Goal: Task Accomplishment & Management: Manage account settings

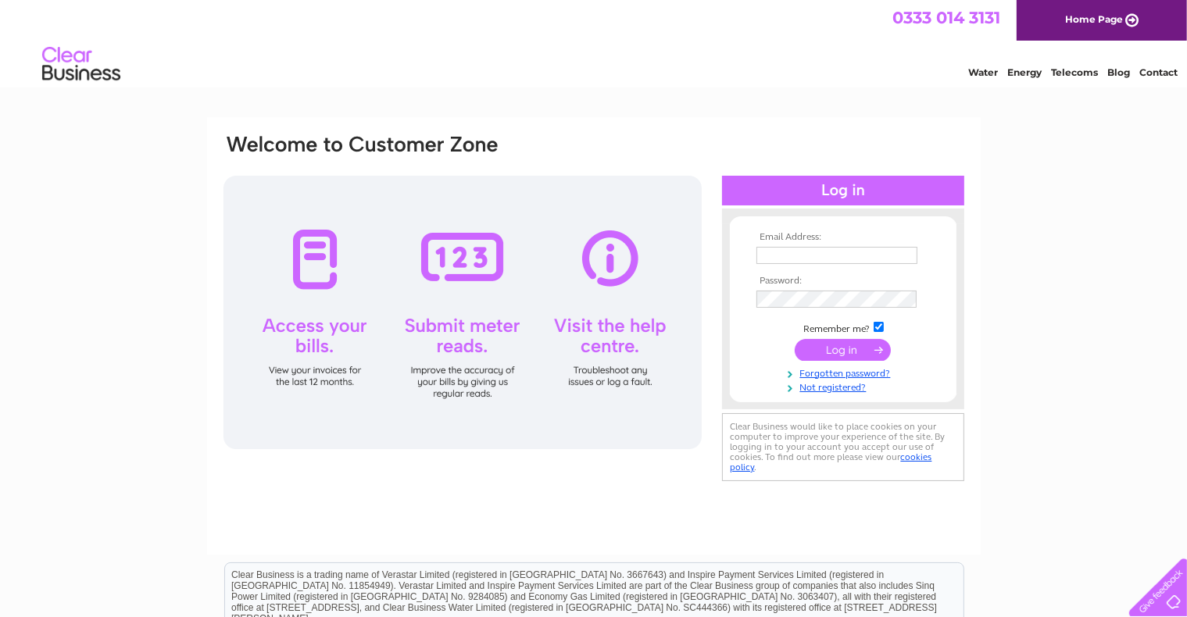
type input "craigquarterfarm@live.co.uk"
click at [620, 345] on input "submit" at bounding box center [843, 350] width 96 height 22
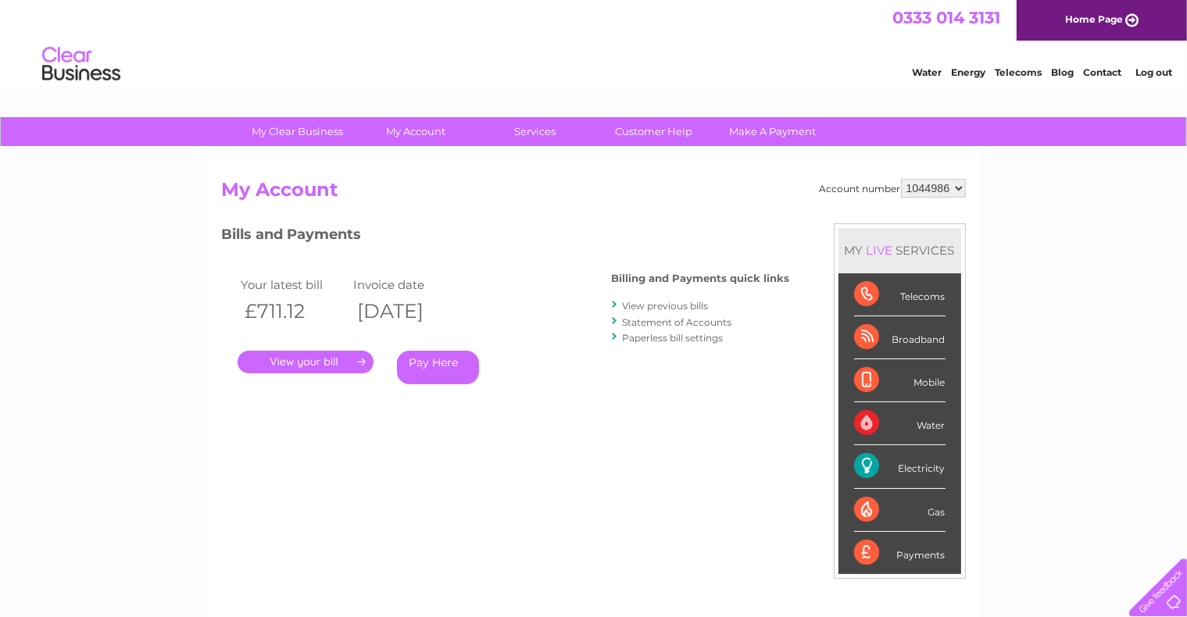
click at [312, 356] on link "." at bounding box center [306, 362] width 136 height 23
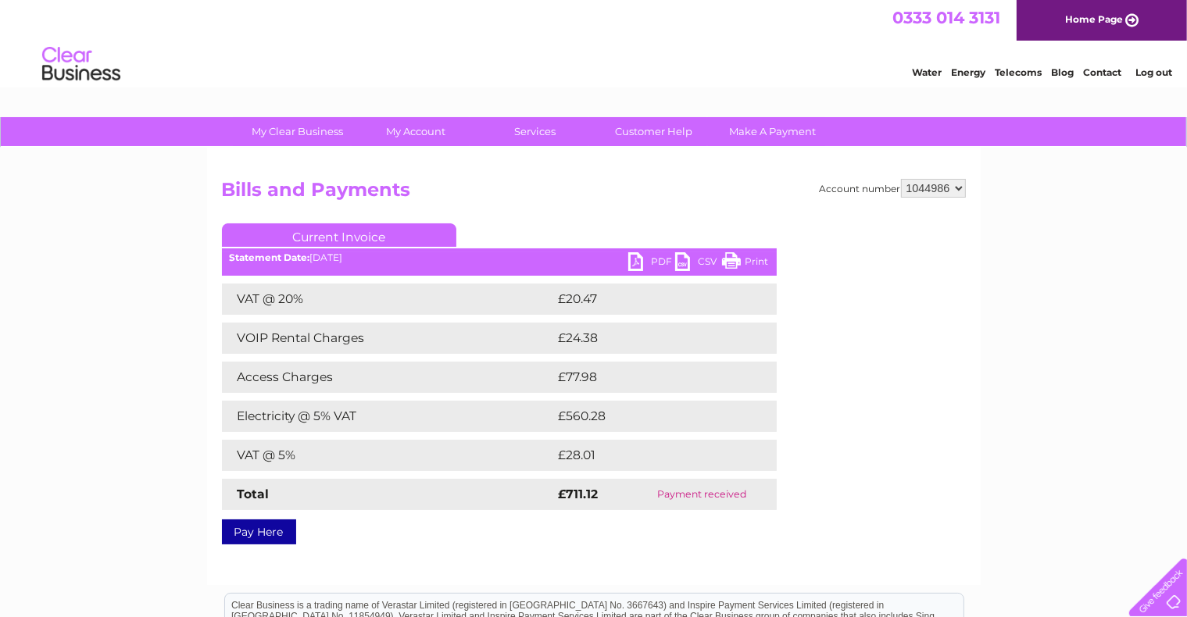
click at [749, 259] on link "Print" at bounding box center [745, 263] width 47 height 23
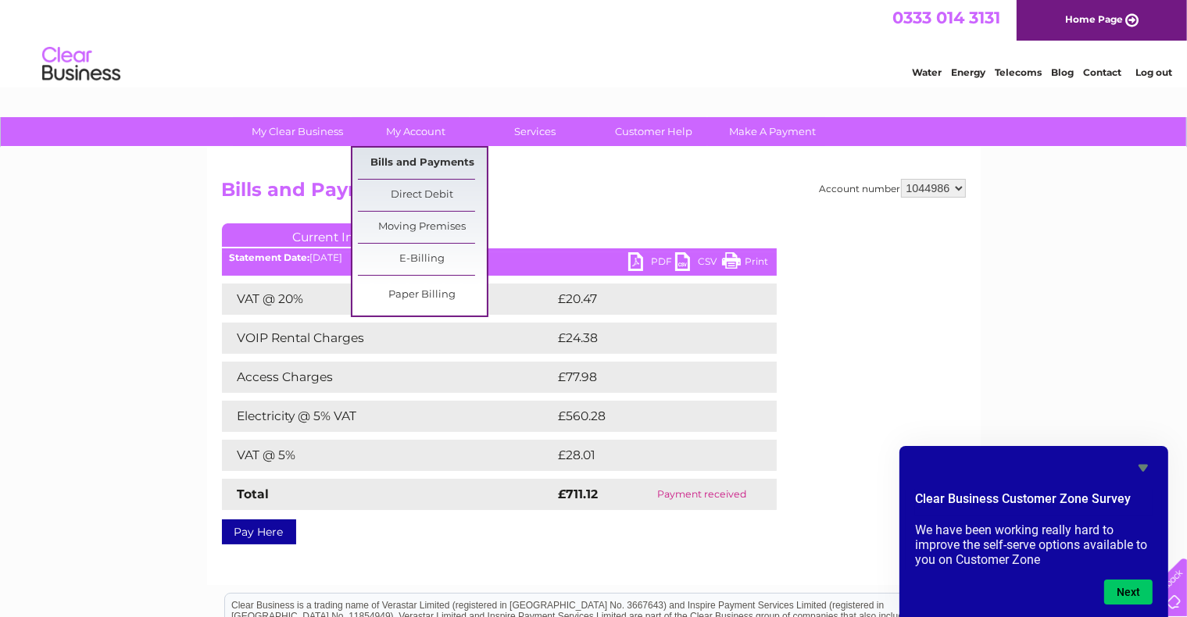
click at [413, 158] on link "Bills and Payments" at bounding box center [422, 163] width 129 height 31
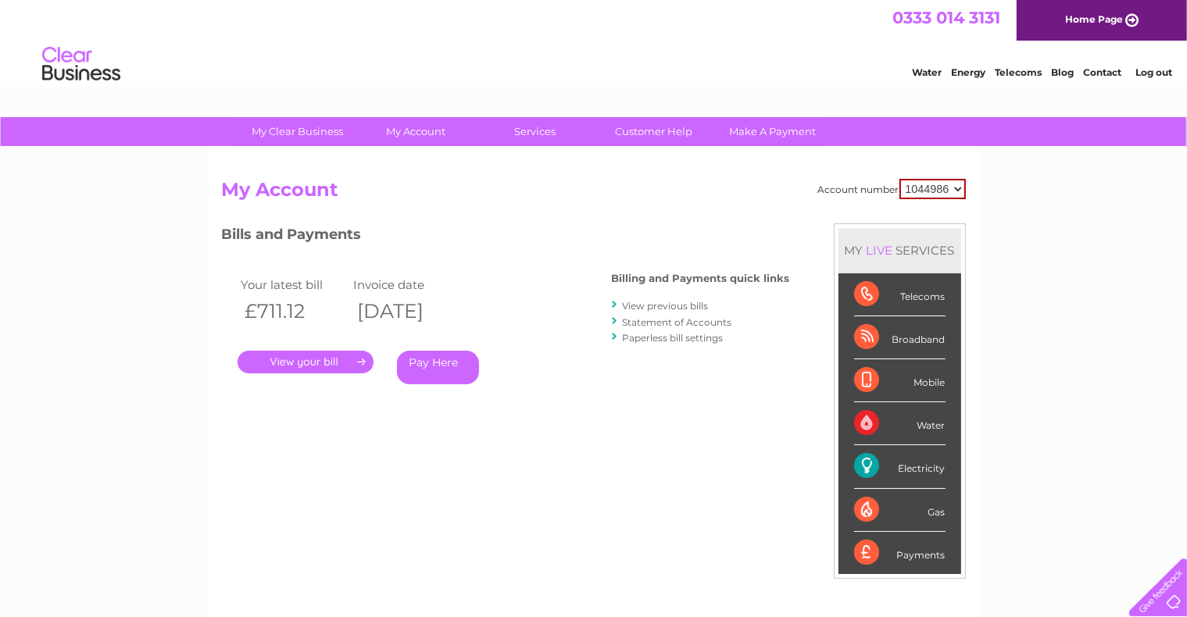
click at [652, 316] on link "Statement of Accounts" at bounding box center [677, 322] width 109 height 12
click at [663, 305] on link "View previous bills" at bounding box center [666, 306] width 86 height 12
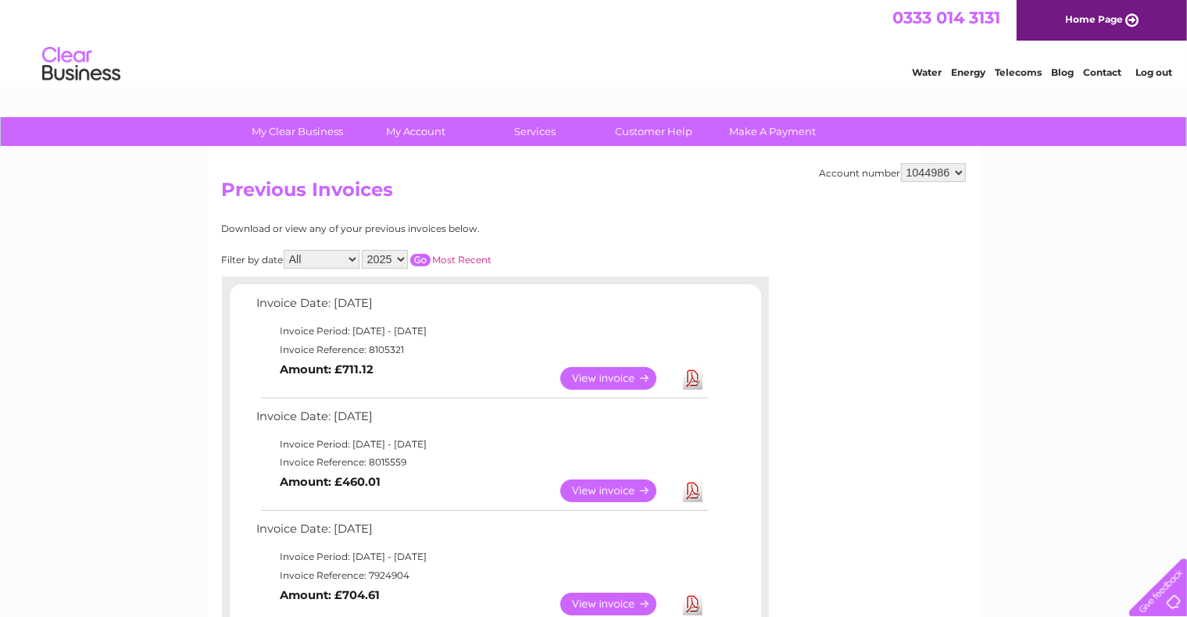
click at [610, 485] on link "View" at bounding box center [617, 491] width 115 height 23
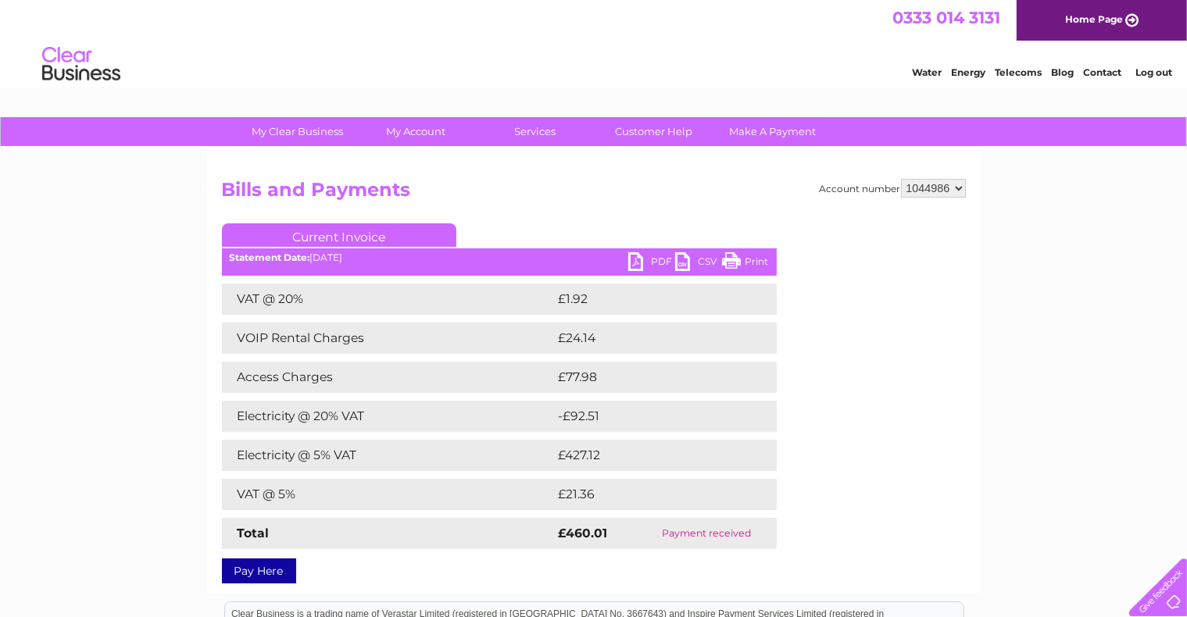
click at [753, 257] on link "Print" at bounding box center [745, 263] width 47 height 23
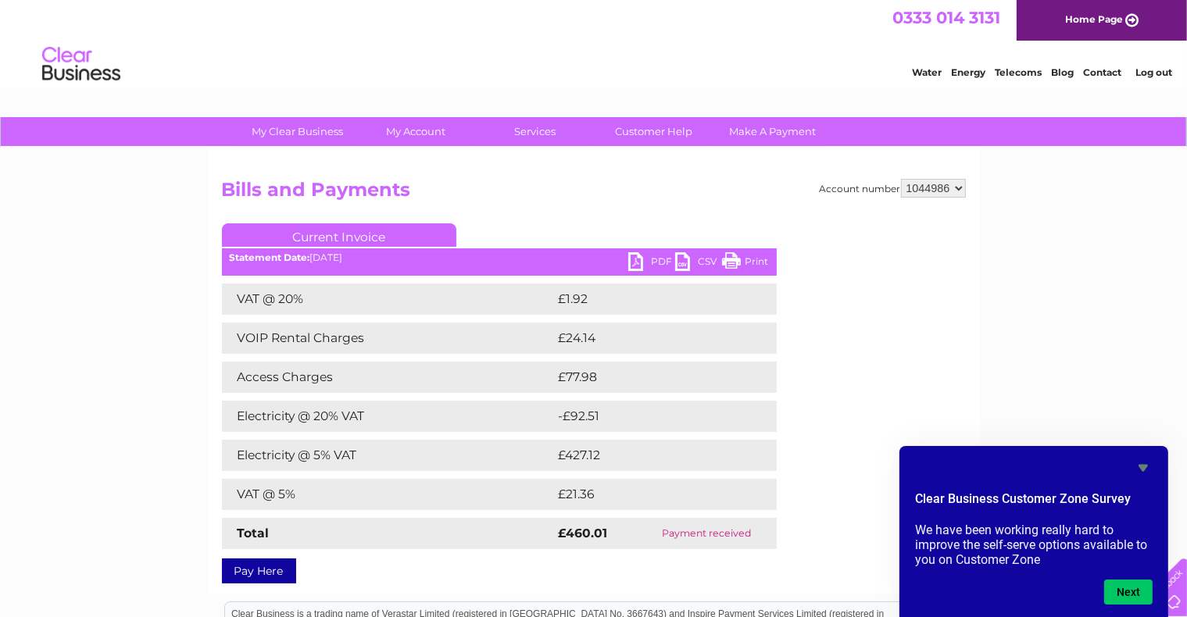
click at [1052, 364] on div "My Clear Business Login Details My Details My Preferences Link Account My Accou…" at bounding box center [593, 489] width 1187 height 744
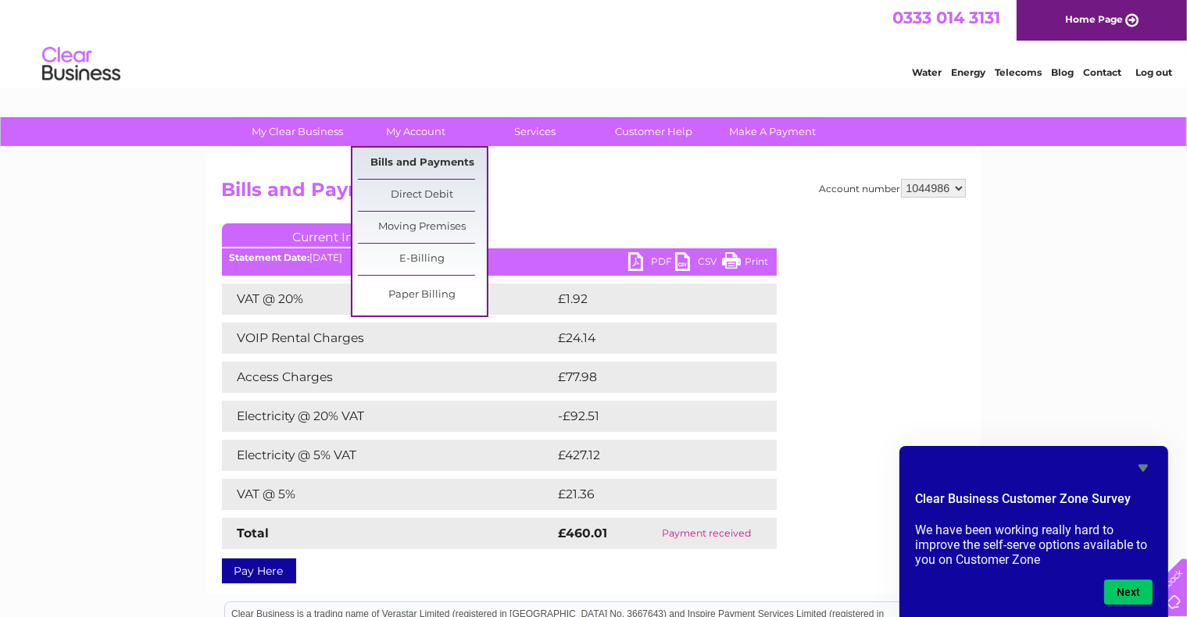
click at [444, 157] on link "Bills and Payments" at bounding box center [422, 163] width 129 height 31
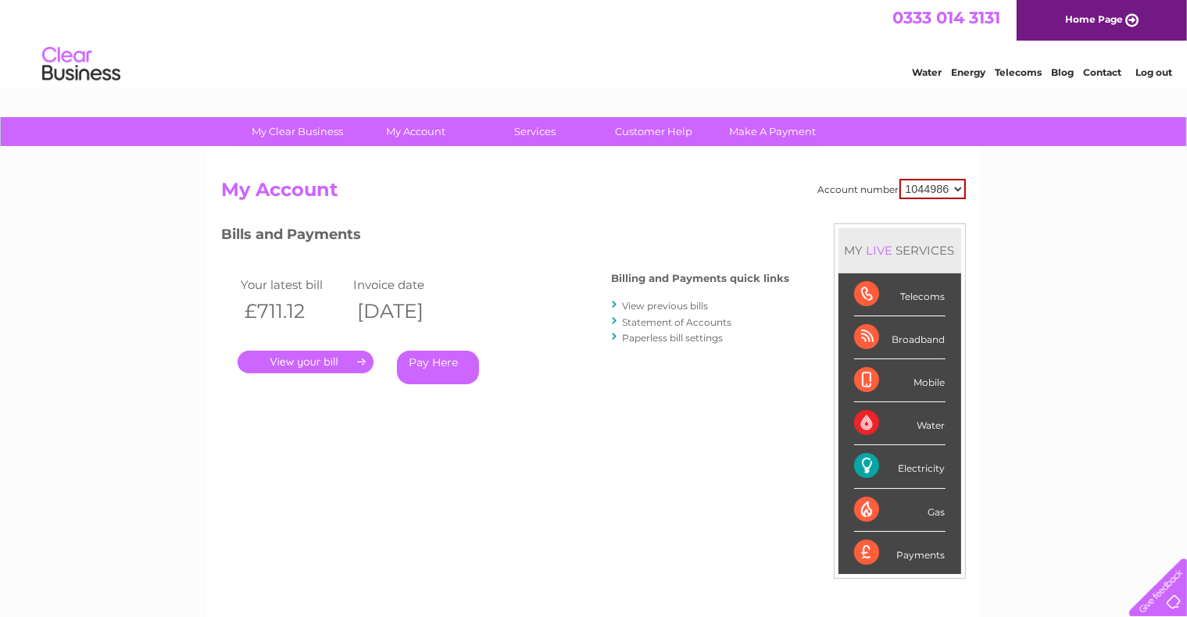
click at [664, 302] on link "View previous bills" at bounding box center [666, 306] width 86 height 12
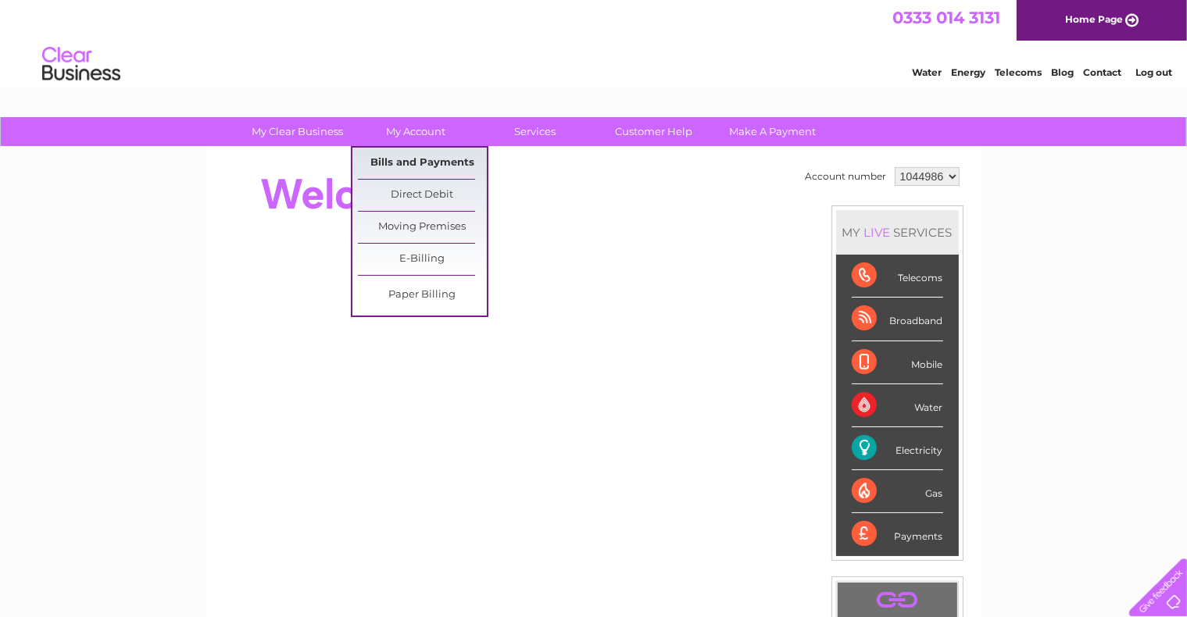
click at [414, 156] on link "Bills and Payments" at bounding box center [422, 163] width 129 height 31
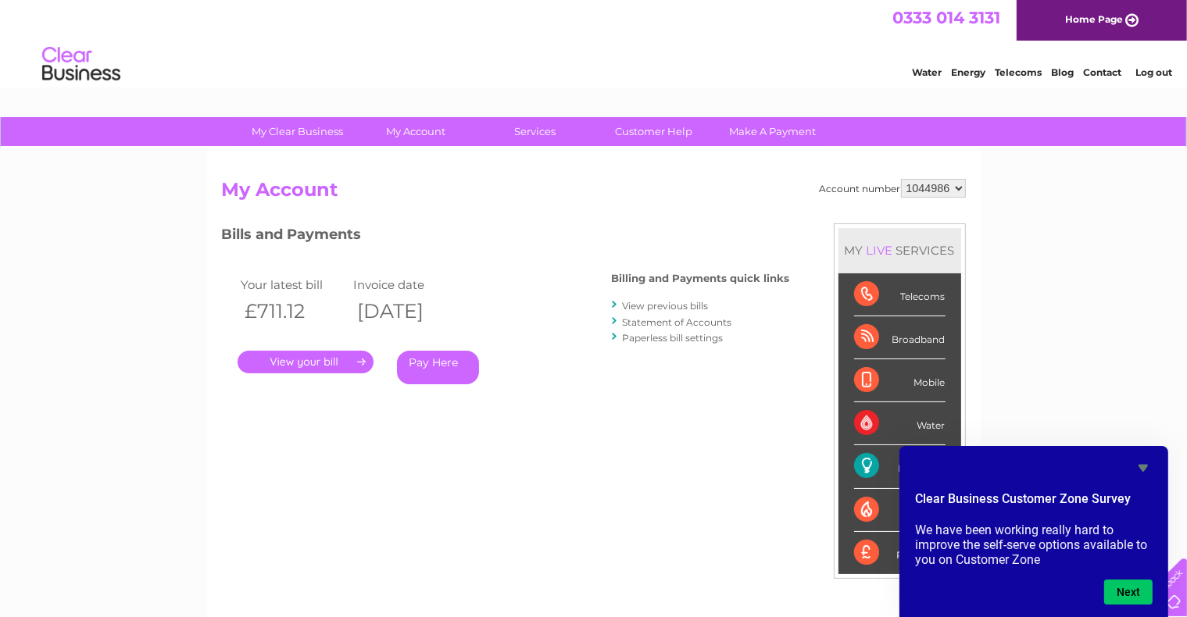
click at [648, 449] on div "Account number 1044986 My Account MY LIVE SERVICES Telecoms Broadband Mobile Wa…" at bounding box center [594, 414] width 744 height 470
click at [1118, 399] on div "My Clear Business Login Details My Details My Preferences Link Account My Accou…" at bounding box center [593, 524] width 1187 height 815
click at [1143, 465] on icon "Hide survey" at bounding box center [1143, 468] width 9 height 7
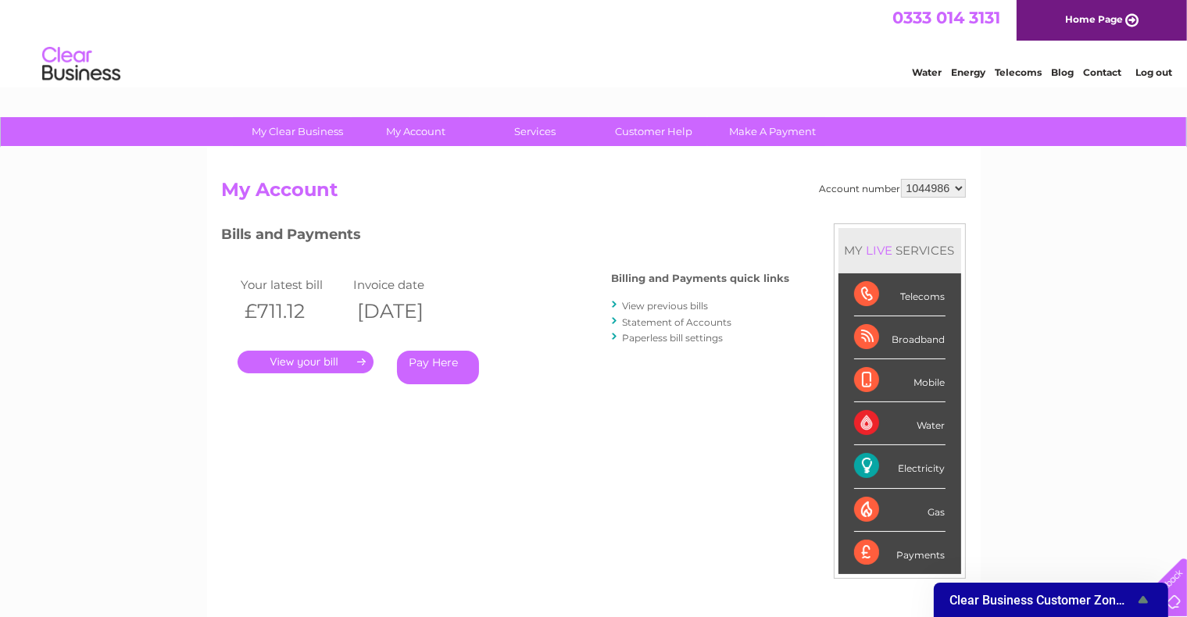
click at [1143, 464] on div "My Clear Business Login Details My Details My Preferences Link Account My Accou…" at bounding box center [593, 524] width 1187 height 815
click at [685, 300] on link "View previous bills" at bounding box center [666, 306] width 86 height 12
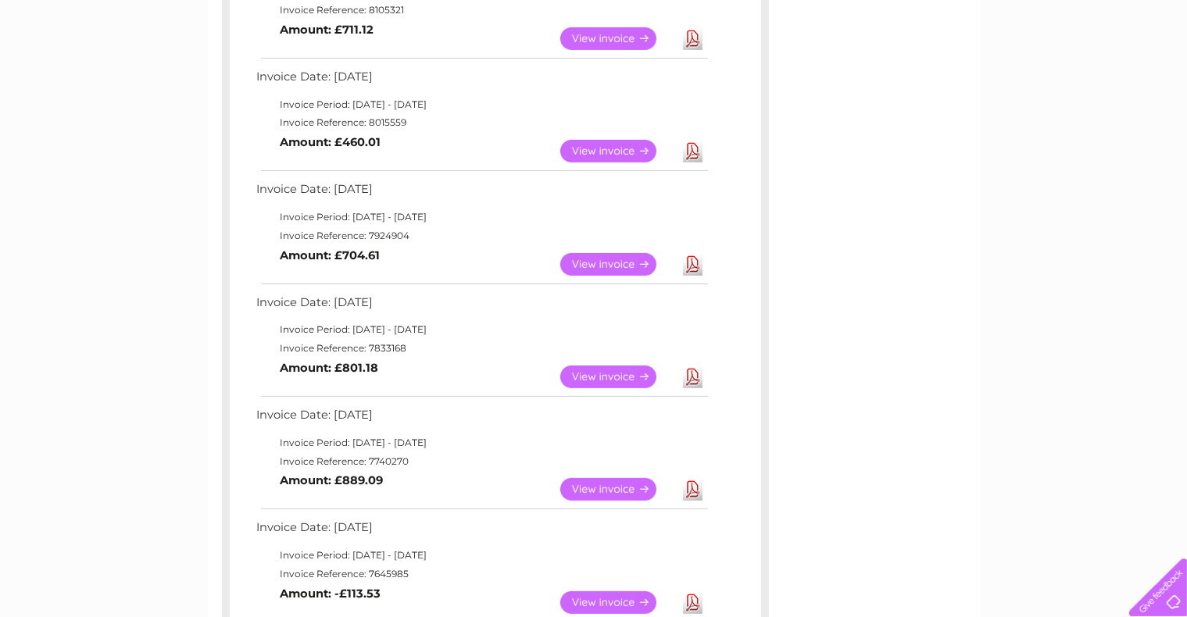
scroll to position [344, 0]
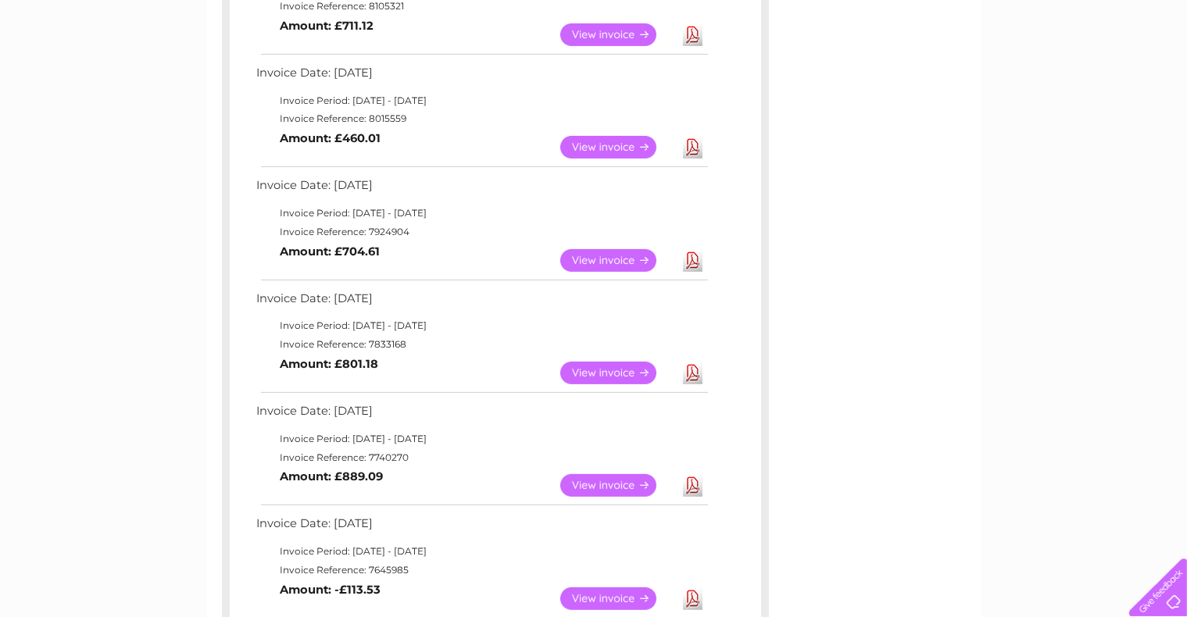
click at [617, 367] on link "View" at bounding box center [617, 373] width 115 height 23
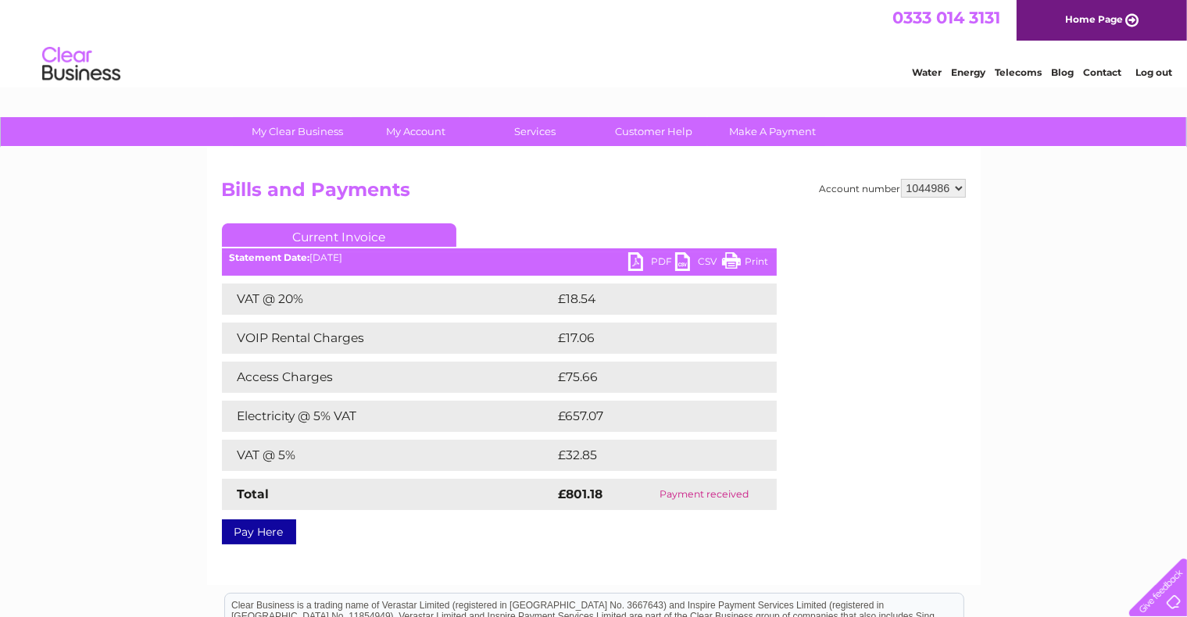
click at [871, 425] on div "Account number 1044986 Bills and Payments Current Invoice PDF CSV Print Total" at bounding box center [594, 359] width 744 height 360
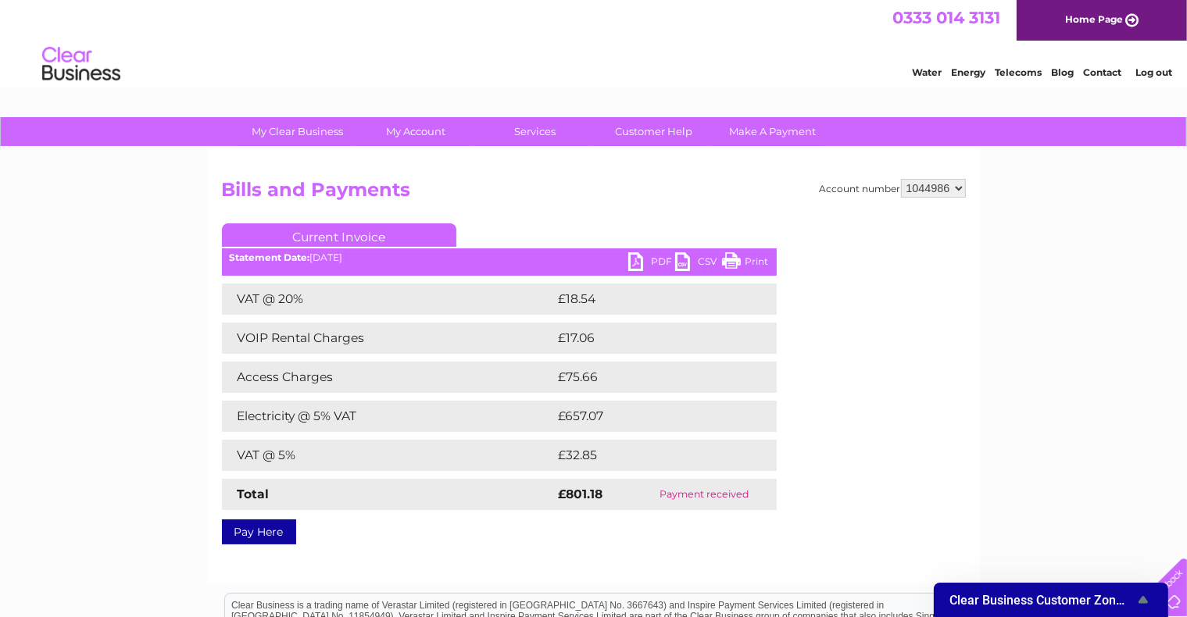
click at [1068, 431] on div "My Clear Business Login Details My Details My Preferences Link Account My Accou…" at bounding box center [593, 484] width 1187 height 735
click at [1085, 480] on div "My Clear Business Login Details My Details My Preferences Link Account My Accou…" at bounding box center [593, 484] width 1187 height 735
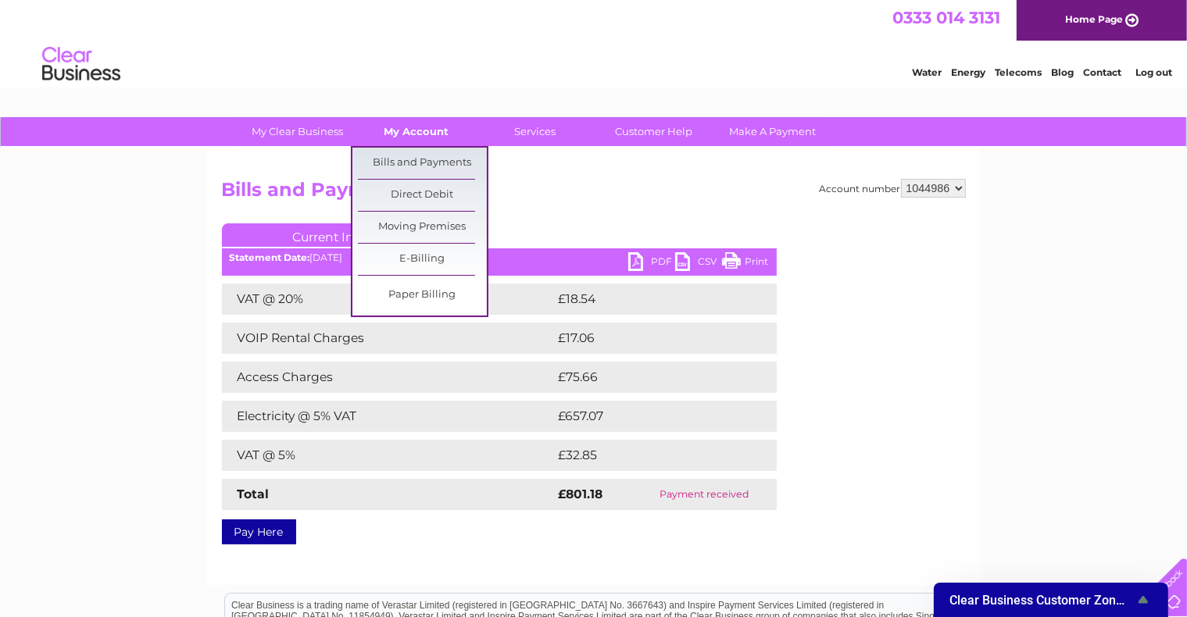
click at [419, 130] on link "My Account" at bounding box center [416, 131] width 129 height 29
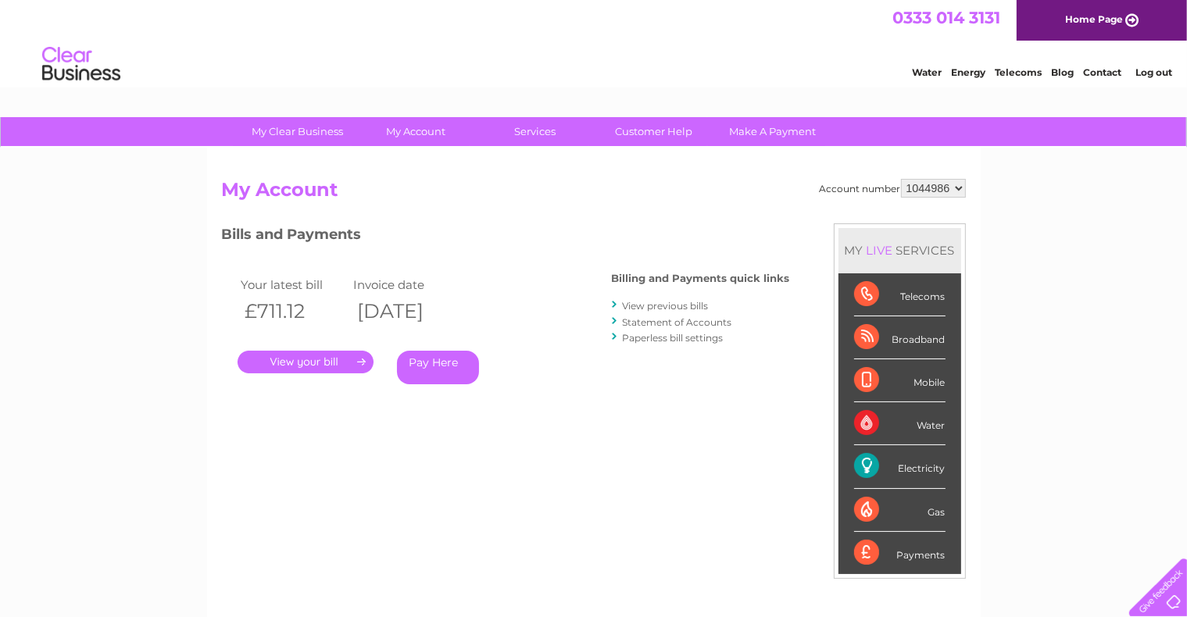
click at [309, 130] on link "My Clear Business" at bounding box center [297, 131] width 129 height 29
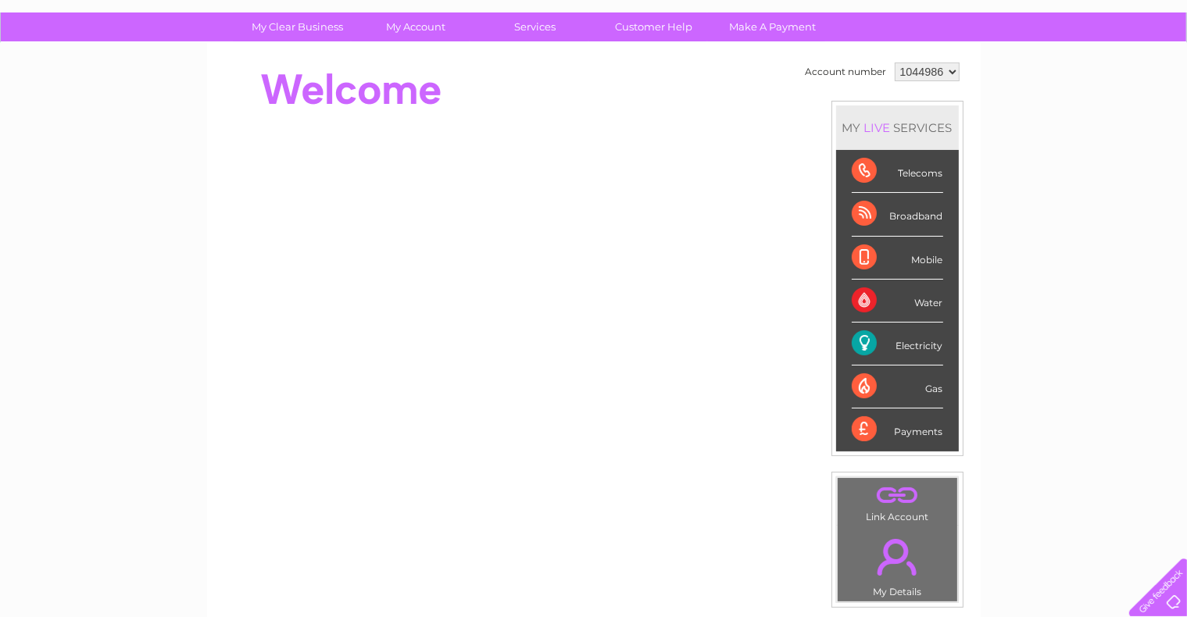
scroll to position [73, 0]
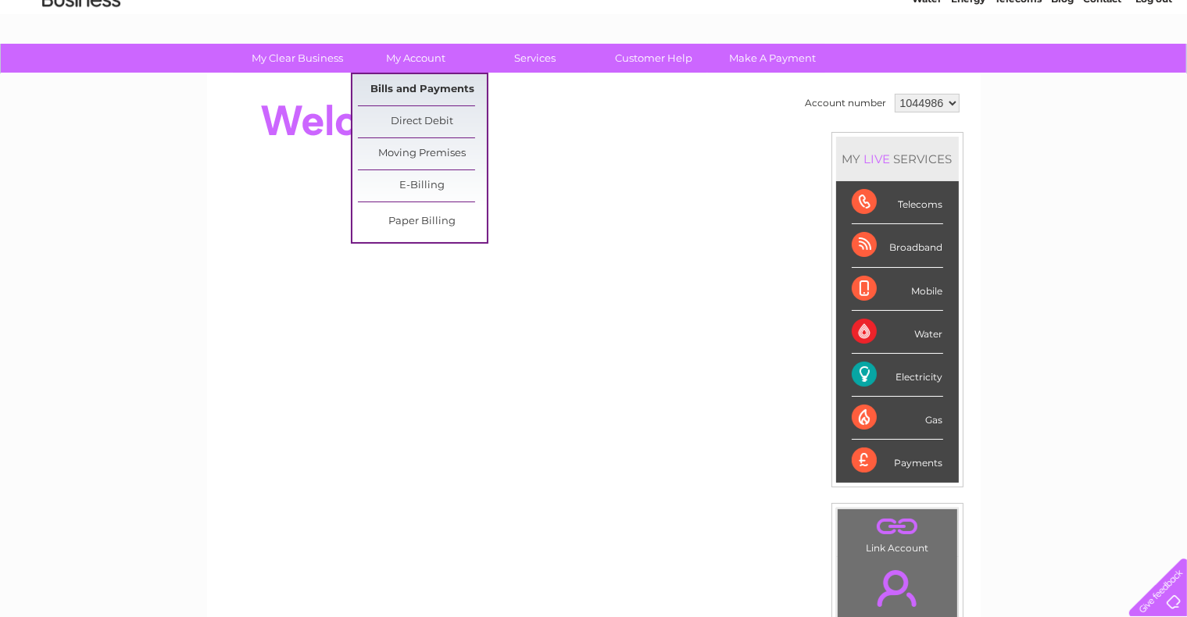
click at [421, 78] on link "Bills and Payments" at bounding box center [422, 89] width 129 height 31
click at [416, 84] on link "Bills and Payments" at bounding box center [422, 89] width 129 height 31
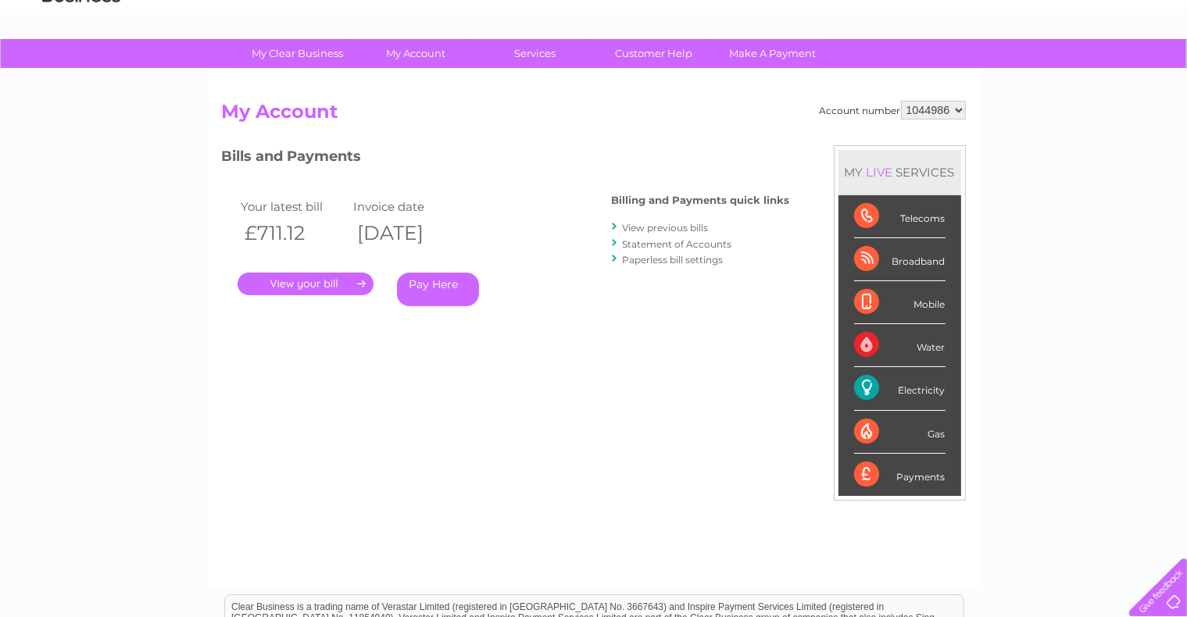
scroll to position [74, 0]
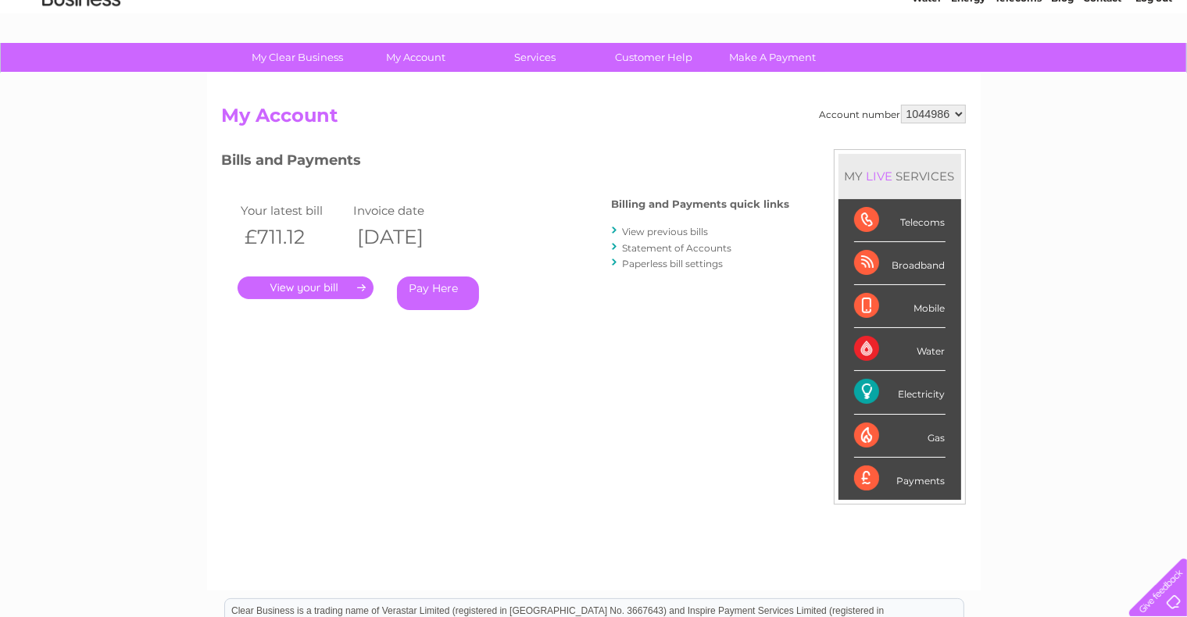
click at [681, 229] on link "View previous bills" at bounding box center [666, 232] width 86 height 12
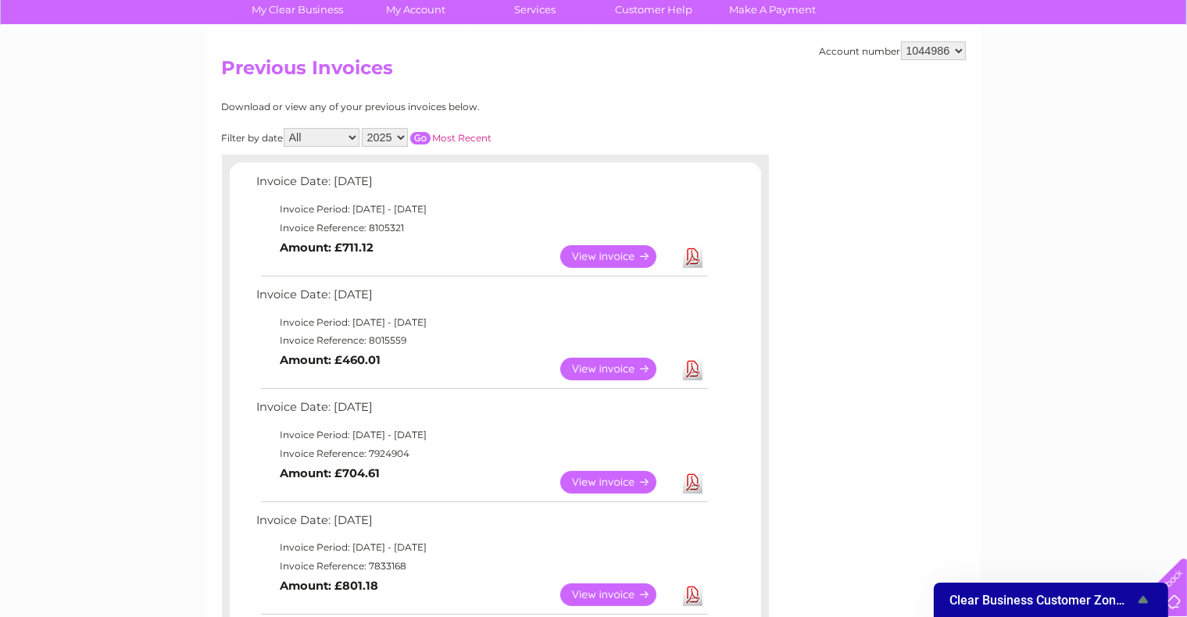
scroll to position [125, 0]
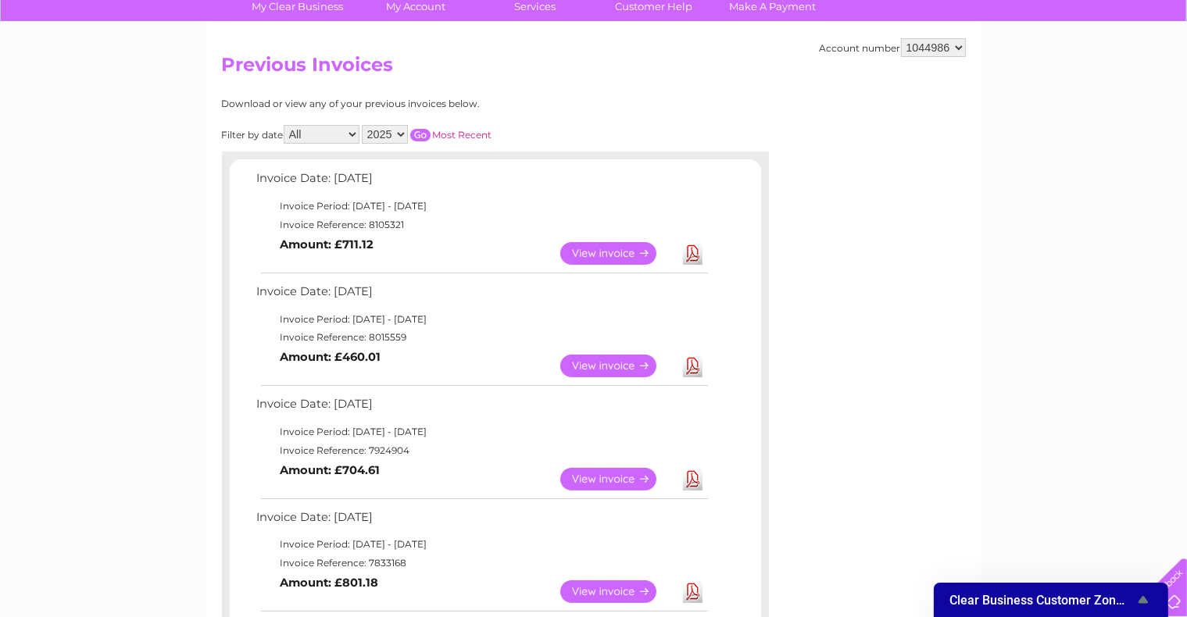
click at [609, 475] on link "View" at bounding box center [617, 479] width 115 height 23
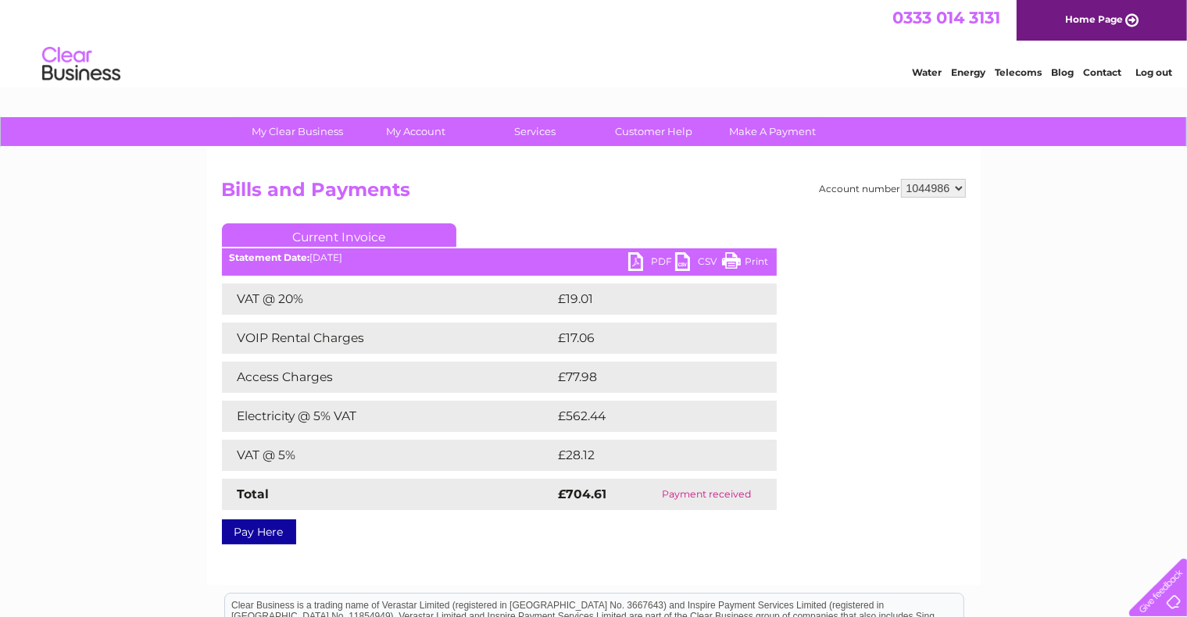
click at [751, 257] on link "Print" at bounding box center [745, 263] width 47 height 23
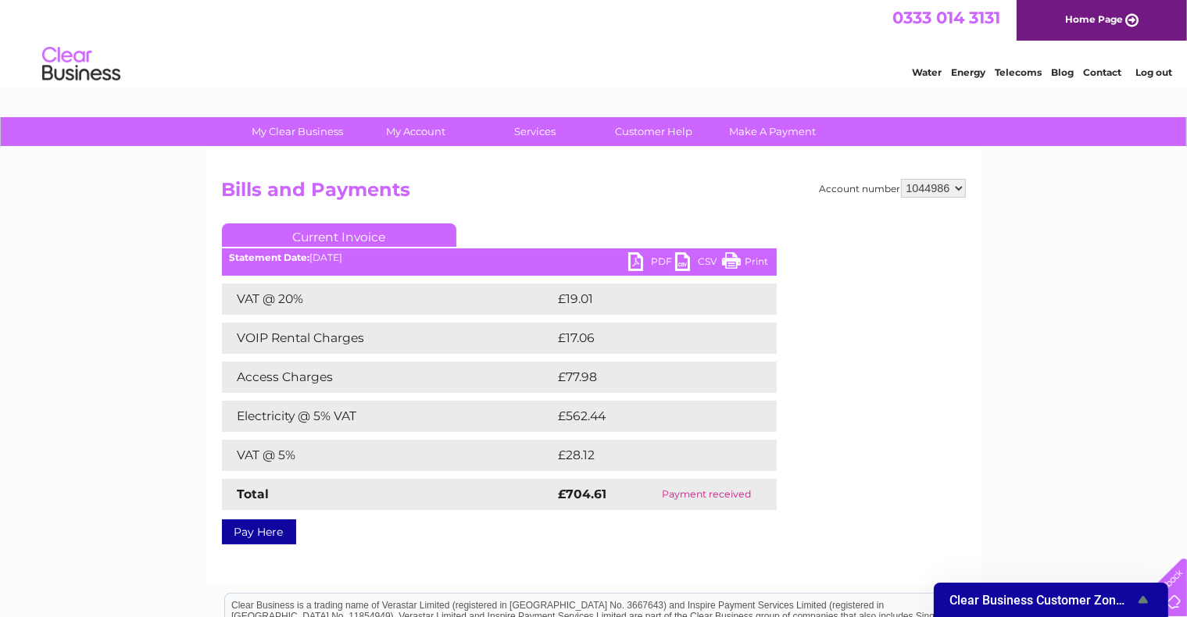
click at [634, 258] on link "PDF" at bounding box center [651, 263] width 47 height 23
